Goal: Navigation & Orientation: Find specific page/section

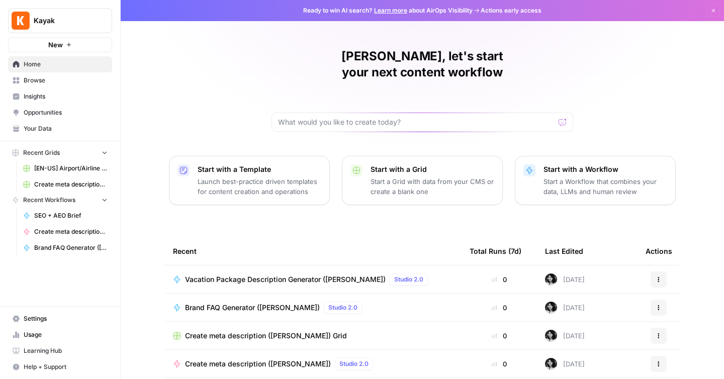
click at [65, 85] on link "Browse" at bounding box center [60, 80] width 104 height 16
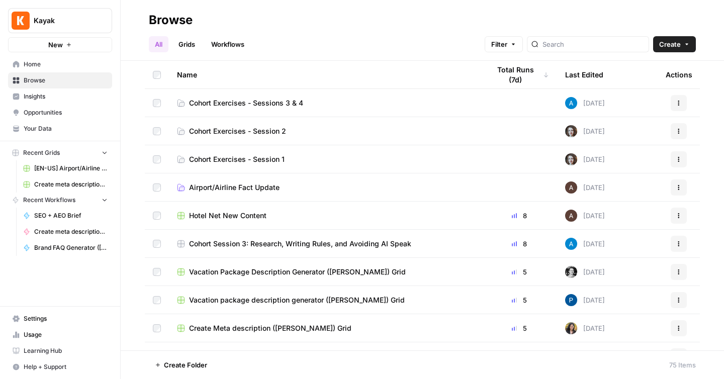
click at [60, 351] on span "Learning Hub" at bounding box center [66, 350] width 84 height 9
